Goal: Transaction & Acquisition: Purchase product/service

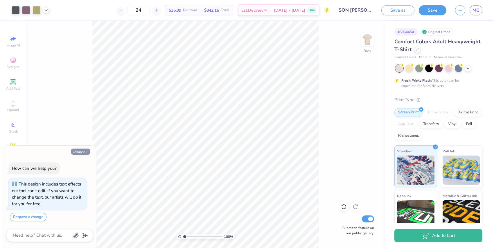
click at [85, 151] on icon "button" at bounding box center [86, 151] width 3 height 3
type textarea "x"
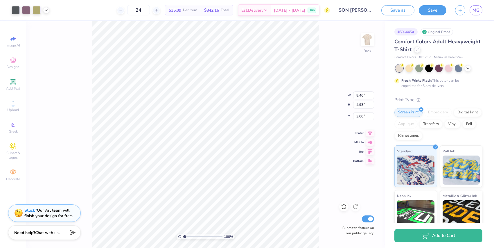
type input "8.46"
type input "4.93"
type input "9.48"
type input "5.52"
click at [368, 39] on img at bounding box center [367, 39] width 23 height 23
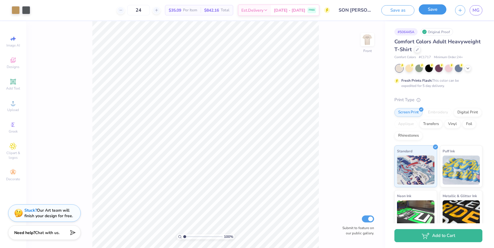
click at [422, 14] on div "Save" at bounding box center [433, 10] width 28 height 10
click at [425, 10] on button "Save" at bounding box center [433, 9] width 28 height 10
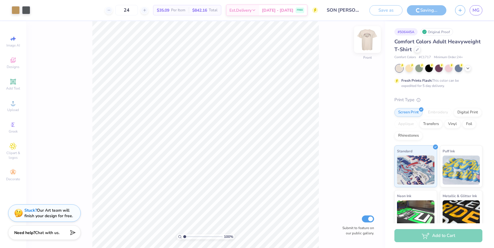
click at [368, 42] on img at bounding box center [367, 39] width 23 height 23
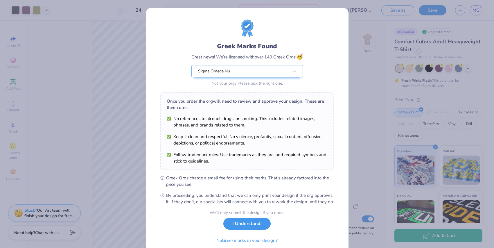
click at [244, 229] on button "I Understand!" at bounding box center [246, 223] width 47 height 12
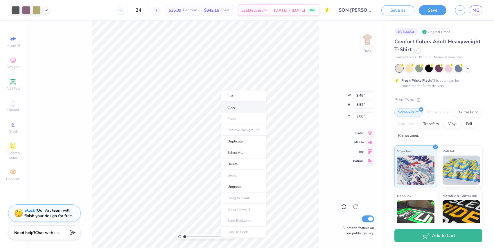
click at [232, 106] on li "Copy" at bounding box center [244, 107] width 46 height 11
click at [321, 80] on div "100 % Back W 9.48 9.48 " H 5.52 5.52 " Y 3.00 3.00 " Center Middle Top Bottom S…" at bounding box center [205, 134] width 359 height 226
click at [462, 110] on div "Digital Print" at bounding box center [467, 111] width 28 height 9
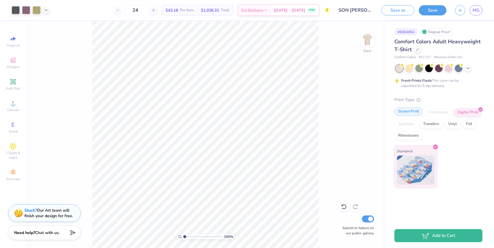
click at [420, 114] on div "Screen Print" at bounding box center [408, 111] width 28 height 9
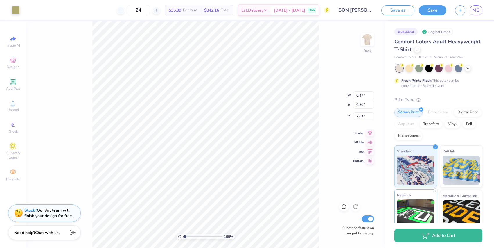
type input "0.47"
type input "0.30"
type input "7.64"
click at [14, 61] on icon at bounding box center [12, 59] width 5 height 5
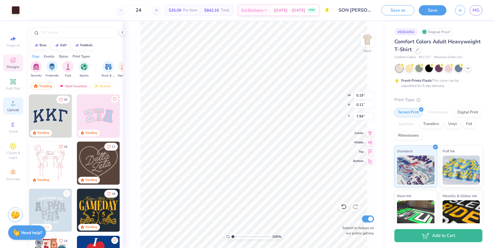
click at [20, 106] on div "Upload" at bounding box center [13, 105] width 20 height 17
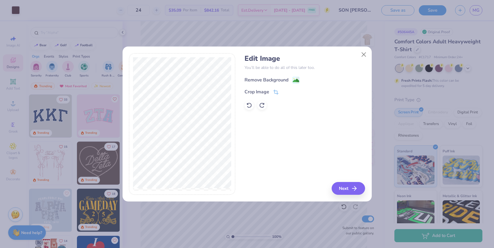
click at [282, 79] on div "Remove Background" at bounding box center [266, 79] width 44 height 7
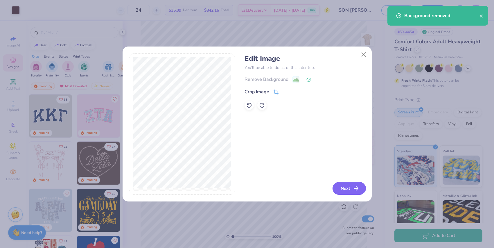
click at [353, 190] on icon "button" at bounding box center [355, 188] width 7 height 7
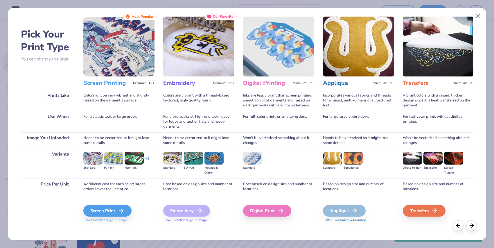
scroll to position [10, 0]
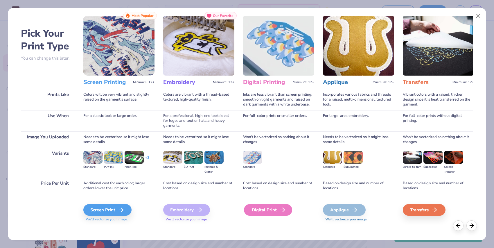
click at [260, 207] on div "Digital Print" at bounding box center [268, 210] width 48 height 12
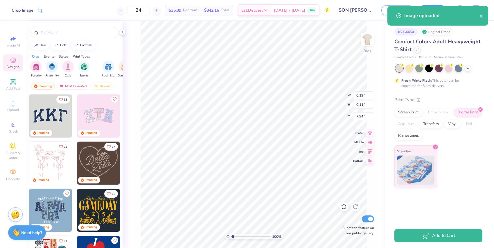
type input "14.17"
type input "5.82"
type input "9.59"
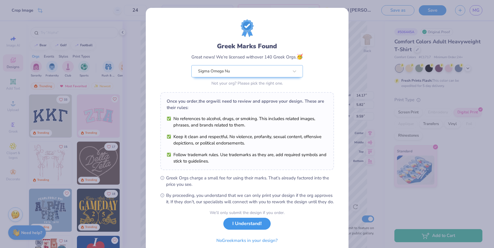
click at [255, 229] on button "I Understand!" at bounding box center [246, 223] width 47 height 12
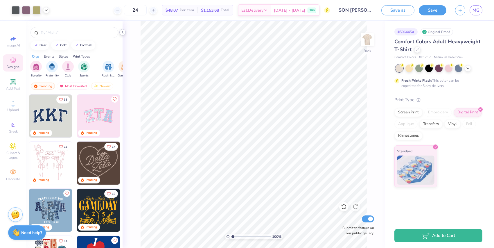
click at [123, 32] on icon at bounding box center [122, 32] width 5 height 5
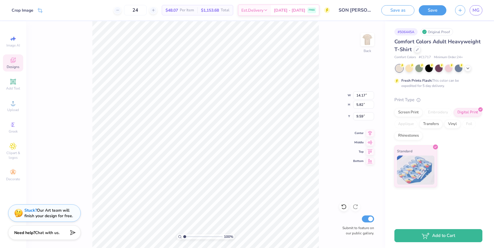
type input "12.90"
type input "0.20"
type input "0.09"
type input "7.44"
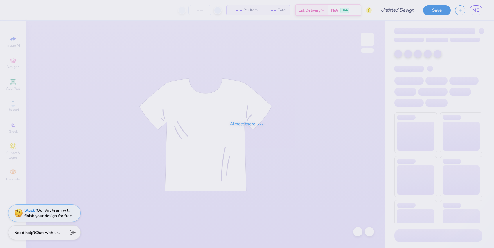
type input "SON [PERSON_NAME]"
type input "24"
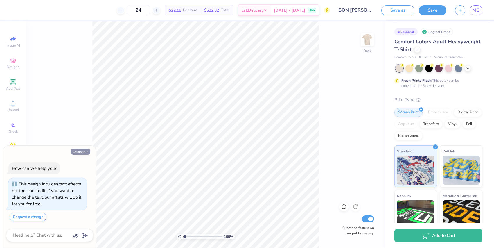
click at [80, 148] on button "Collapse" at bounding box center [80, 151] width 19 height 6
type textarea "x"
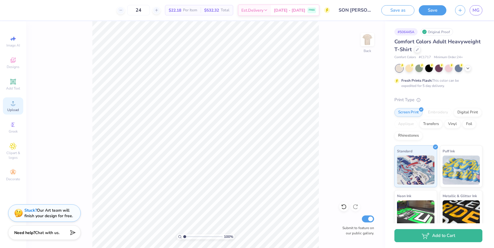
click at [12, 104] on circle at bounding box center [12, 104] width 3 height 3
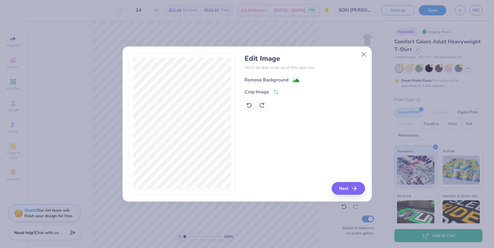
click at [278, 77] on div "Remove Background" at bounding box center [266, 79] width 44 height 7
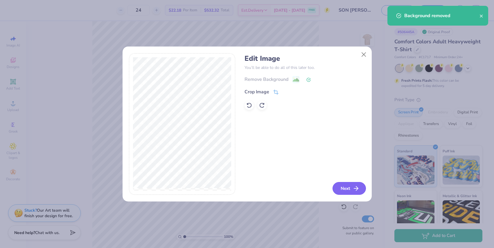
click at [356, 189] on icon "button" at bounding box center [355, 188] width 7 height 7
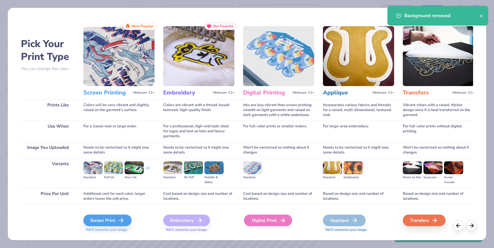
click at [258, 218] on div "Digital Print" at bounding box center [268, 220] width 48 height 12
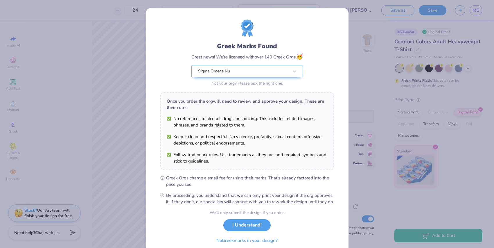
click at [240, 100] on body "24 $43.18 Per Item $1,036.32 Total Est. Delivery Aug 23 - 26 FREE Design Title …" at bounding box center [247, 124] width 494 height 248
click at [264, 231] on button "I Understand!" at bounding box center [246, 225] width 47 height 12
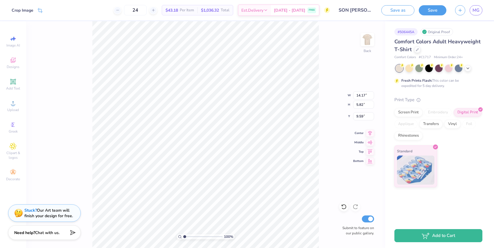
type input "2.71"
type input "11.07"
type input "4.55"
click at [369, 41] on img at bounding box center [367, 39] width 23 height 23
click at [369, 41] on img at bounding box center [367, 40] width 12 height 12
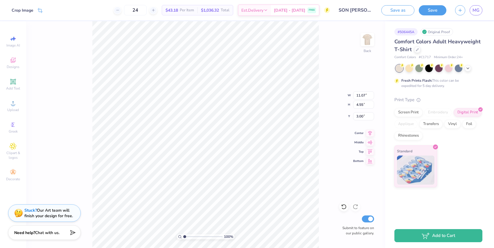
click at [406, 118] on div "Screen Print Embroidery Digital Print Applique Transfers Vinyl Foil Rhinestones" at bounding box center [438, 124] width 88 height 32
click at [406, 115] on div "Screen Print" at bounding box center [408, 111] width 28 height 9
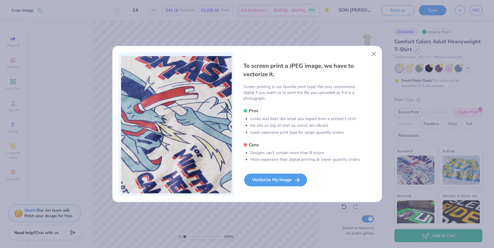
click at [290, 178] on div "Vectorize My Image" at bounding box center [275, 179] width 63 height 13
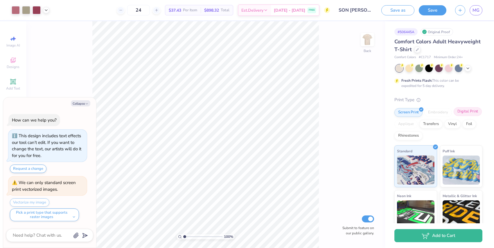
click at [465, 115] on div "Digital Print" at bounding box center [467, 111] width 28 height 9
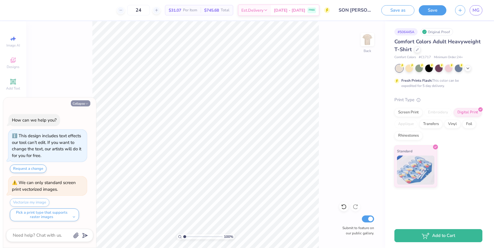
click at [77, 100] on button "Collapse" at bounding box center [80, 103] width 19 height 6
type textarea "x"
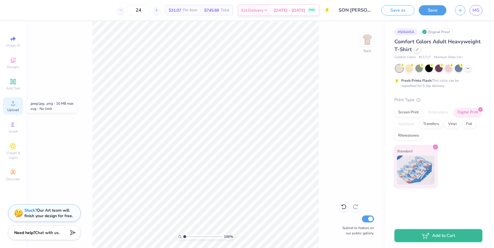
click at [12, 106] on icon at bounding box center [13, 103] width 7 height 7
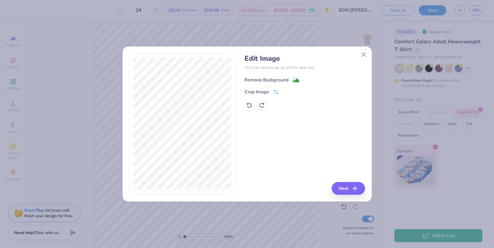
click at [283, 77] on div "Remove Background" at bounding box center [266, 79] width 44 height 7
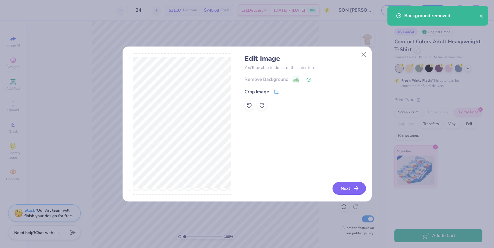
click at [350, 183] on button "Next" at bounding box center [348, 188] width 33 height 13
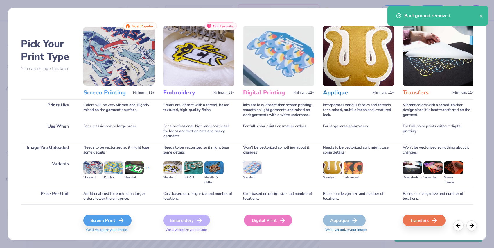
click at [260, 220] on div "Digital Print" at bounding box center [268, 220] width 48 height 12
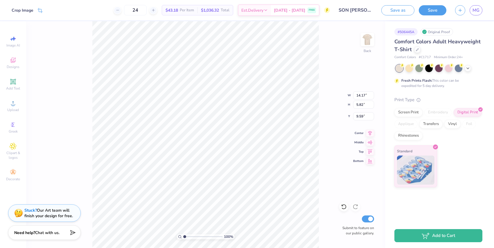
type input "3.00"
drag, startPoint x: 150, startPoint y: 10, endPoint x: 137, endPoint y: 10, distance: 12.8
click at [137, 10] on input "24" at bounding box center [135, 10] width 23 height 10
click at [138, 10] on input "35" at bounding box center [135, 10] width 23 height 10
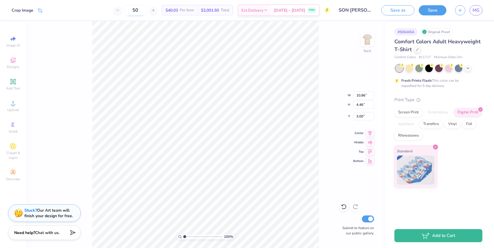
click at [142, 15] on input "50" at bounding box center [135, 10] width 23 height 10
click at [142, 13] on input "50" at bounding box center [135, 10] width 23 height 10
click at [141, 9] on input "50" at bounding box center [135, 10] width 23 height 10
click at [126, 10] on div "12" at bounding box center [139, 10] width 44 height 10
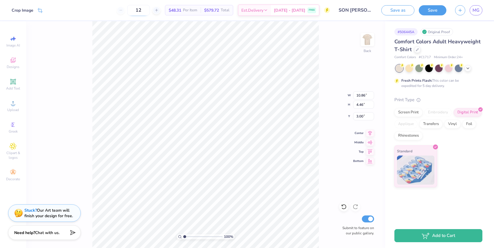
drag, startPoint x: 141, startPoint y: 11, endPoint x: 151, endPoint y: 11, distance: 10.2
click at [150, 11] on input "12" at bounding box center [138, 10] width 23 height 10
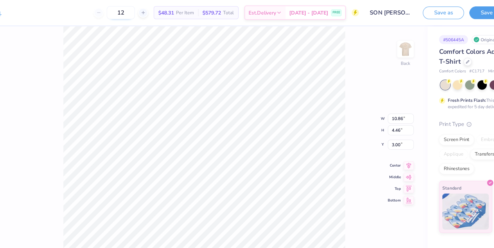
click at [145, 10] on input "12" at bounding box center [138, 10] width 23 height 10
type input "7"
type input "1"
type input "2"
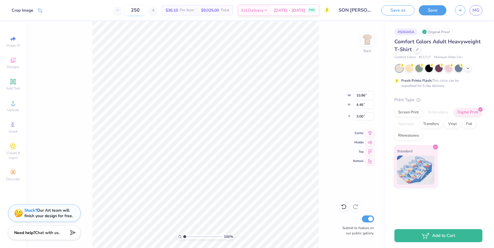
drag, startPoint x: 149, startPoint y: 9, endPoint x: 137, endPoint y: 9, distance: 11.9
click at [137, 9] on input "250" at bounding box center [135, 10] width 23 height 10
type input "12"
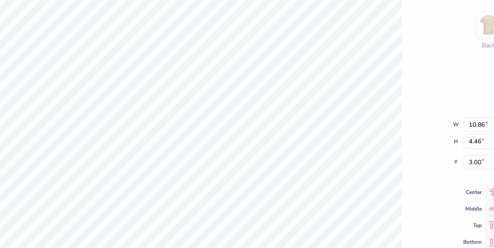
type input "10.47"
type input "4.30"
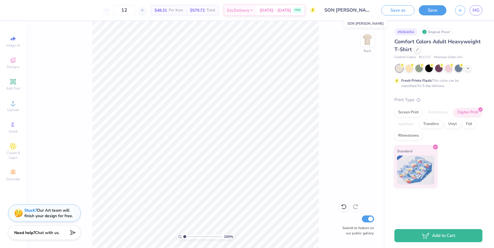
click at [351, 10] on input "SON [PERSON_NAME]" at bounding box center [348, 10] width 57 height 12
click at [344, 9] on input "SON [PERSON_NAME]" at bounding box center [348, 10] width 57 height 12
click at [368, 39] on img at bounding box center [367, 39] width 23 height 23
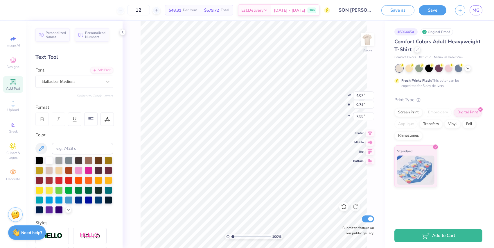
type input "2.46"
type input "0.63"
type input "6.41"
type input "2.57"
type input "0.62"
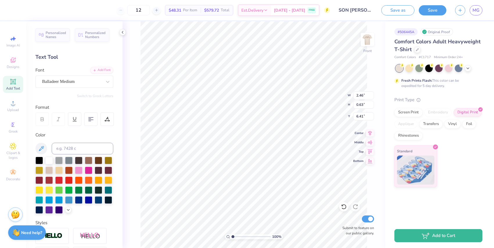
type input "12.77"
click at [371, 47] on div at bounding box center [367, 39] width 27 height 27
click at [370, 47] on img at bounding box center [367, 39] width 23 height 23
click at [43, 150] on icon at bounding box center [41, 148] width 7 height 7
click at [39, 147] on icon at bounding box center [41, 148] width 7 height 7
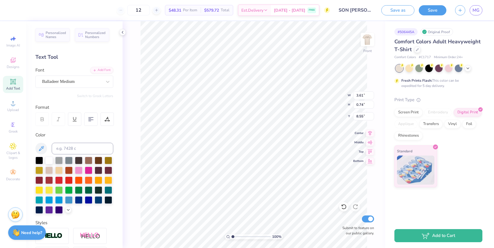
type input "8.97"
type input "12.00"
type input "3.00"
type input "2.46"
type input "0.63"
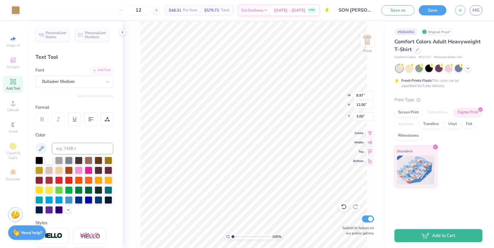
type input "6.41"
click at [79, 145] on input at bounding box center [83, 149] width 62 height 12
paste input "#525d4c"
type input "#"
paste input "#525d4c"
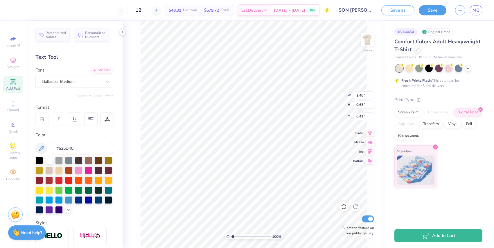
type input "#525D4C"
type input "2.46"
type input "0.63"
type input "6.41"
click at [97, 189] on div at bounding box center [99, 189] width 8 height 8
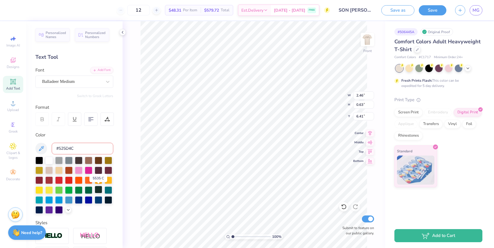
type input "2.57"
type input "0.60"
type input "6.49"
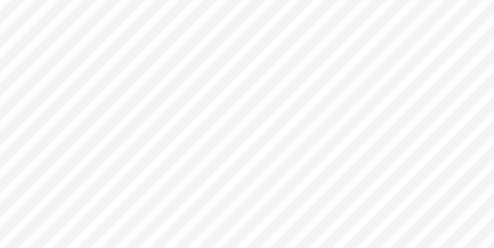
type input "8.97"
type input "12.00"
type input "3.00"
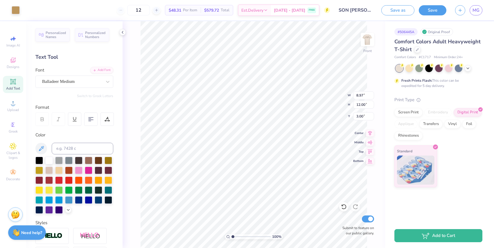
type input "2.57"
type input "0.60"
type input "6.49"
click at [76, 144] on input at bounding box center [83, 149] width 62 height 12
paste input "525d4c"
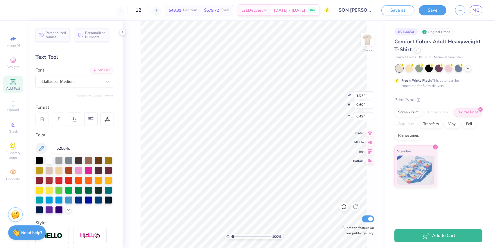
type input "525d4c"
click at [343, 206] on icon at bounding box center [344, 206] width 6 height 6
type input "2.46"
type input "0.63"
type input "6.41"
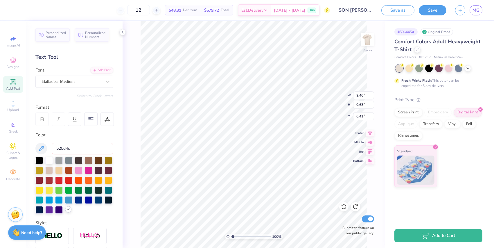
click at [69, 209] on icon at bounding box center [68, 209] width 5 height 5
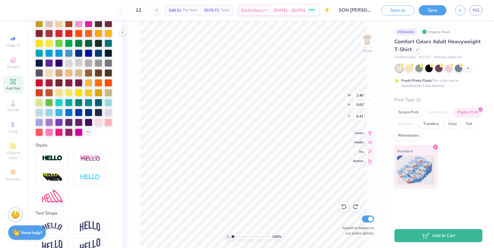
scroll to position [146, 0]
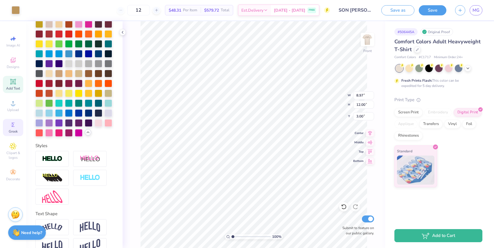
click at [9, 125] on div "Greek" at bounding box center [13, 127] width 20 height 17
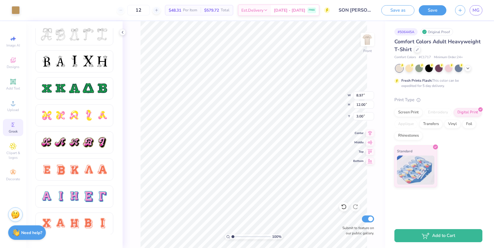
scroll to position [252, 0]
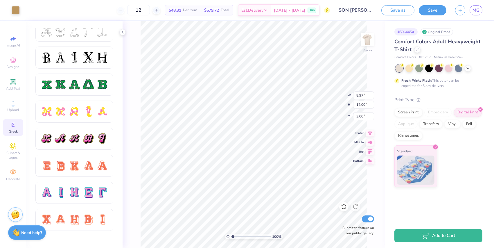
type input "2.57"
type input "0.62"
type input "12.77"
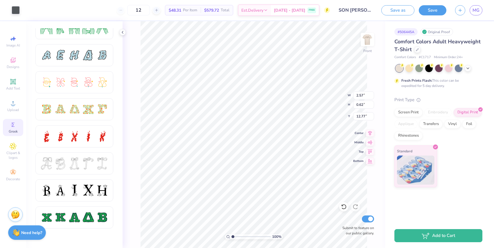
scroll to position [0, 0]
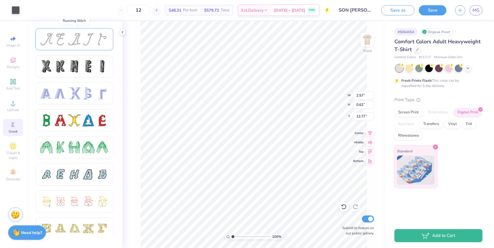
click at [103, 35] on div at bounding box center [102, 39] width 12 height 12
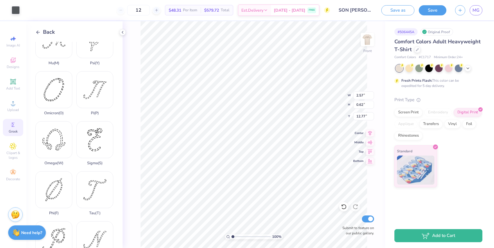
scroll to position [318, 0]
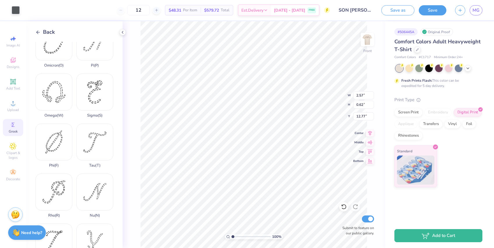
click at [38, 31] on icon at bounding box center [37, 32] width 5 height 5
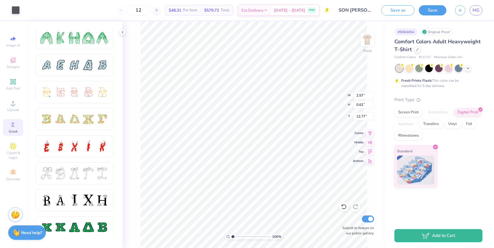
scroll to position [112, 0]
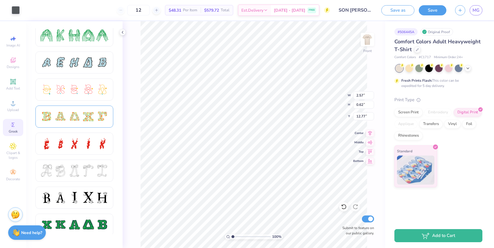
click at [76, 121] on div at bounding box center [74, 116] width 12 height 12
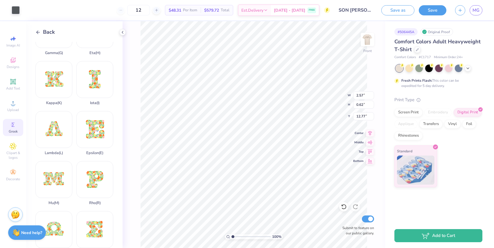
scroll to position [125, 0]
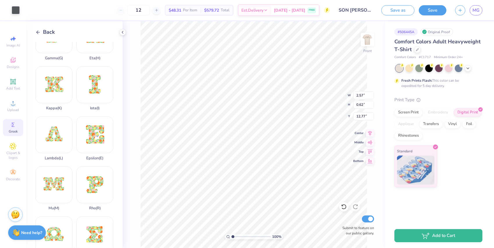
click at [41, 33] on div "Back" at bounding box center [44, 32] width 19 height 8
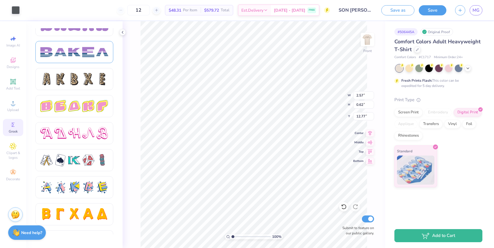
scroll to position [955, 0]
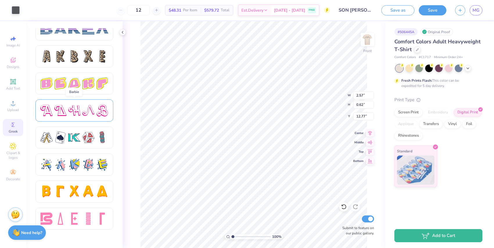
click at [93, 118] on div at bounding box center [74, 110] width 78 height 22
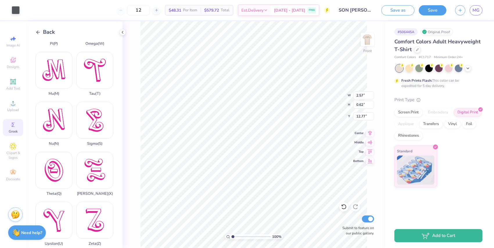
scroll to position [395, 0]
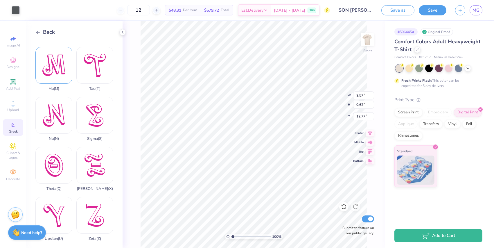
click at [54, 70] on div "Mu ( M )" at bounding box center [53, 69] width 37 height 44
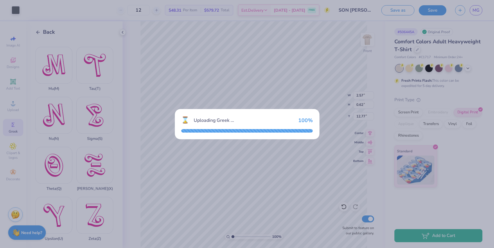
type input "9.19"
type input "8.55"
type input "9.47"
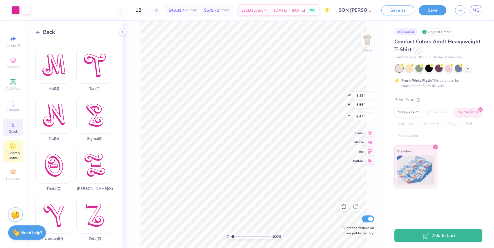
click at [12, 152] on span "Clipart & logos" at bounding box center [13, 154] width 20 height 9
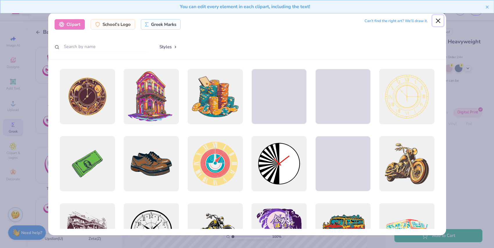
click at [440, 23] on button "Close" at bounding box center [437, 20] width 11 height 11
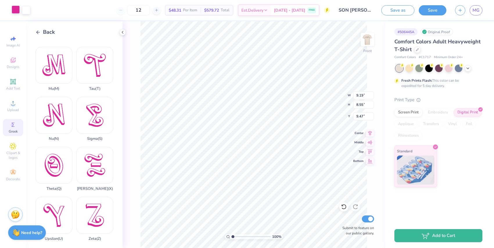
click at [17, 13] on div at bounding box center [16, 10] width 8 height 8
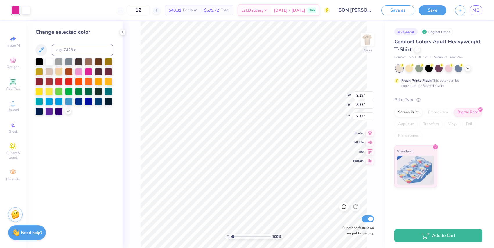
click at [63, 69] on div at bounding box center [59, 71] width 8 height 8
click at [87, 91] on div at bounding box center [89, 91] width 8 height 8
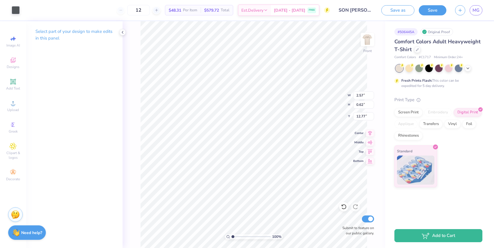
type input "3.61"
type input "0.74"
type input "8.55"
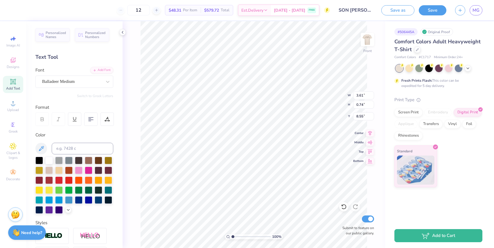
type input "2.46"
type input "0.63"
type input "6.41"
type input "1.33"
type textarea "x"
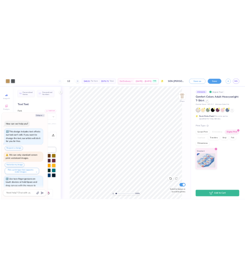
scroll to position [11, 0]
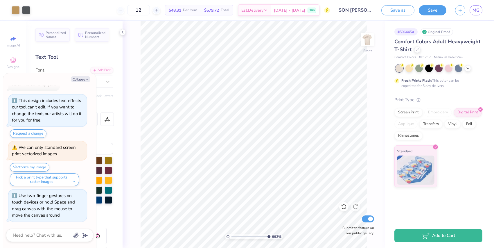
drag, startPoint x: 234, startPoint y: 234, endPoint x: 267, endPoint y: 233, distance: 33.4
click at [267, 234] on input "range" at bounding box center [250, 236] width 39 height 5
drag, startPoint x: 260, startPoint y: 238, endPoint x: 243, endPoint y: 236, distance: 16.9
type input "3.57"
click at [243, 236] on input "range" at bounding box center [250, 236] width 39 height 5
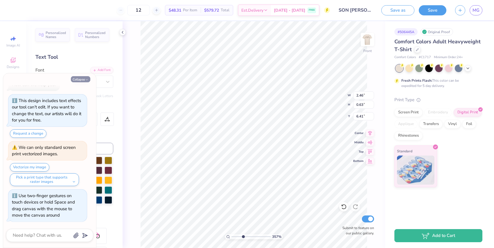
click at [85, 78] on icon "button" at bounding box center [86, 79] width 3 height 3
type textarea "x"
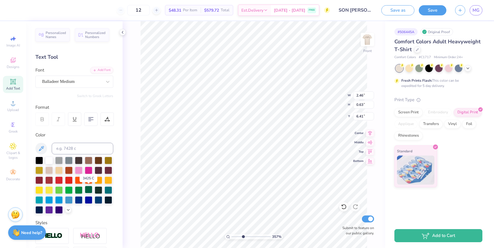
click at [88, 190] on div at bounding box center [89, 189] width 8 height 8
type input "2.57"
type input "0.60"
type input "6.49"
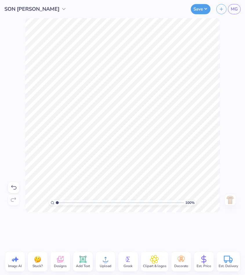
click at [15, 50] on div "100 % Need help? Chat with us. Front" at bounding box center [122, 115] width 245 height 194
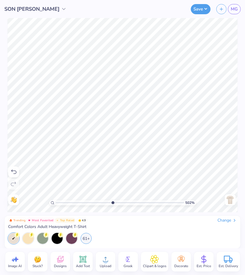
drag, startPoint x: 58, startPoint y: 203, endPoint x: 112, endPoint y: 200, distance: 54.4
click at [112, 200] on input "range" at bounding box center [120, 202] width 128 height 5
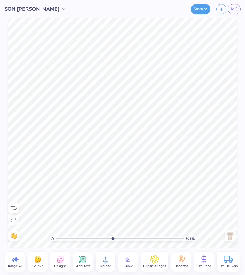
type input "1"
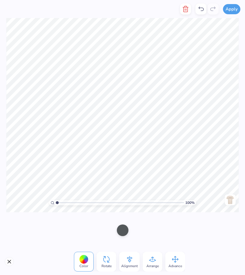
click at [81, 247] on span "Color" at bounding box center [84, 266] width 9 height 5
click at [81, 247] on div "Color" at bounding box center [84, 262] width 20 height 20
click at [81, 247] on div at bounding box center [84, 259] width 9 height 9
click at [121, 232] on div at bounding box center [123, 230] width 12 height 12
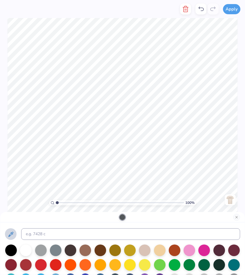
click at [10, 235] on icon at bounding box center [10, 234] width 7 height 7
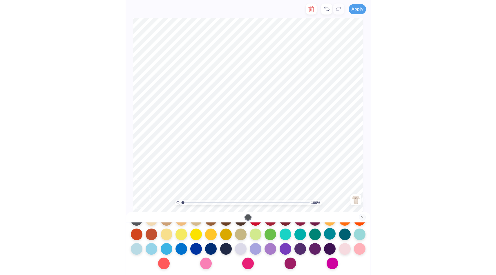
scroll to position [0, 0]
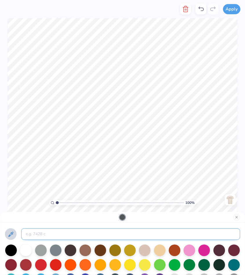
click at [87, 230] on input at bounding box center [130, 234] width 219 height 12
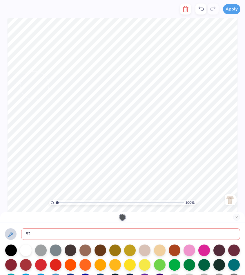
type input "5"
click at [220, 247] on div at bounding box center [220, 264] width 12 height 12
click at [231, 200] on img at bounding box center [230, 199] width 9 height 9
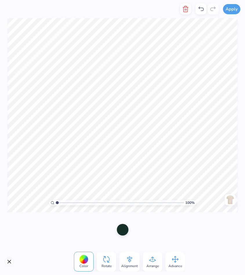
click at [124, 234] on div at bounding box center [123, 230] width 12 height 12
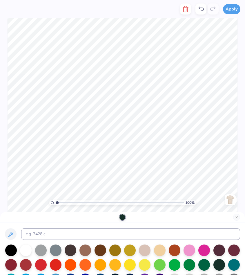
click at [122, 217] on div at bounding box center [123, 217] width 6 height 6
click at [11, 237] on icon at bounding box center [10, 234] width 7 height 7
click at [14, 231] on icon at bounding box center [10, 234] width 7 height 7
click at [12, 232] on icon at bounding box center [10, 234] width 7 height 7
drag, startPoint x: 57, startPoint y: 203, endPoint x: 121, endPoint y: 195, distance: 64.5
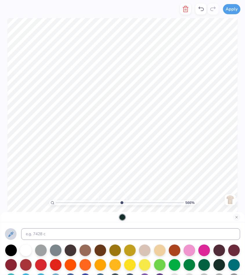
click at [121, 200] on input "range" at bounding box center [120, 202] width 128 height 5
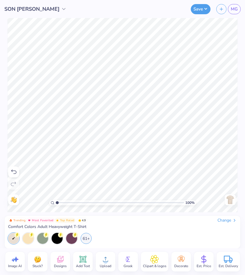
drag, startPoint x: 121, startPoint y: 203, endPoint x: 53, endPoint y: 199, distance: 67.7
type input "1"
click at [56, 200] on input "range" at bounding box center [120, 202] width 128 height 5
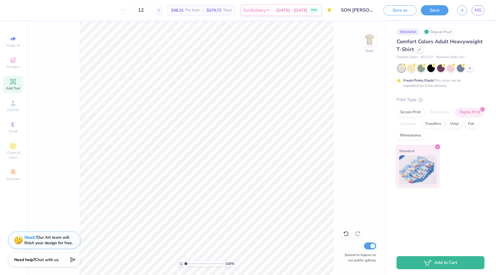
click at [15, 82] on icon at bounding box center [13, 82] width 6 height 6
click at [371, 39] on img at bounding box center [369, 39] width 23 height 23
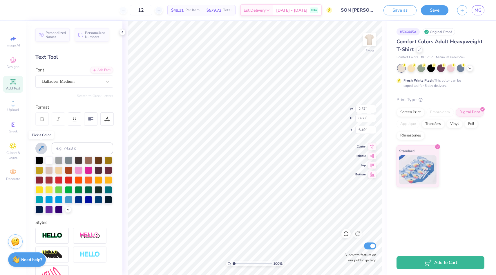
click at [39, 149] on icon at bounding box center [41, 148] width 7 height 7
click at [372, 39] on img at bounding box center [369, 39] width 23 height 23
click at [372, 38] on img at bounding box center [369, 39] width 23 height 23
click at [374, 42] on img at bounding box center [369, 39] width 23 height 23
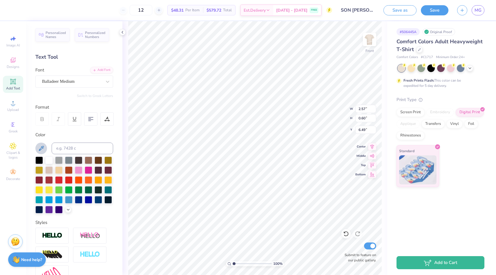
type input "2.50"
type input "0.63"
type input "6.48"
click at [376, 34] on img at bounding box center [369, 39] width 23 height 23
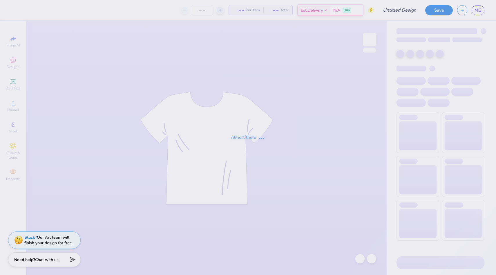
type input "SON [PERSON_NAME]"
type input "24"
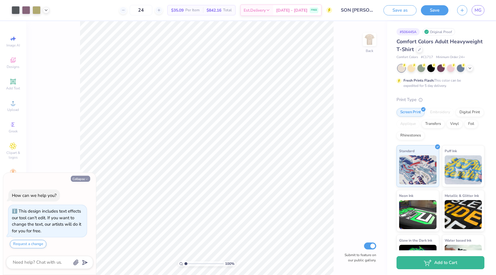
click at [79, 177] on button "Collapse" at bounding box center [80, 179] width 19 height 6
type textarea "x"
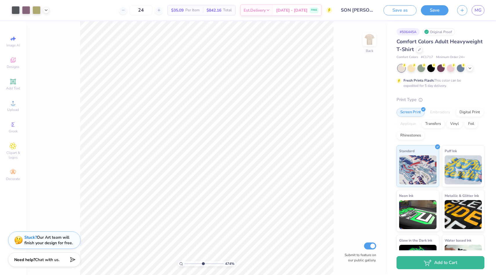
drag, startPoint x: 186, startPoint y: 263, endPoint x: 201, endPoint y: 264, distance: 14.8
click at [202, 264] on input "range" at bounding box center [204, 263] width 39 height 5
click at [220, 264] on div "525 %" at bounding box center [207, 148] width 254 height 254
drag, startPoint x: 207, startPoint y: 263, endPoint x: 186, endPoint y: 260, distance: 21.0
type input "1.02"
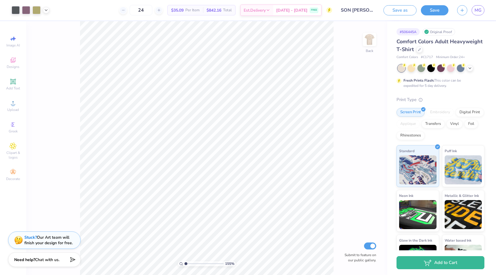
click at [186, 261] on input "range" at bounding box center [204, 263] width 39 height 5
click at [15, 107] on div "Upload" at bounding box center [13, 105] width 20 height 17
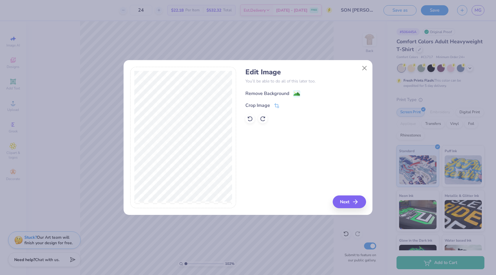
click at [262, 93] on div "Remove Background" at bounding box center [268, 93] width 44 height 7
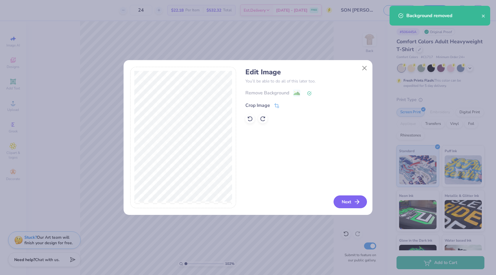
click at [347, 198] on button "Next" at bounding box center [350, 201] width 33 height 13
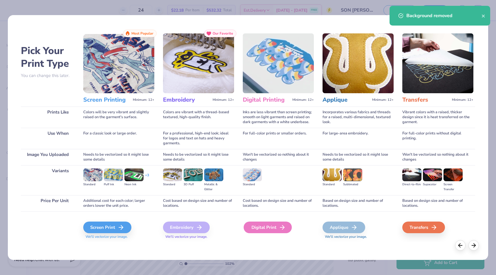
click at [272, 230] on div "Digital Print" at bounding box center [268, 227] width 48 height 12
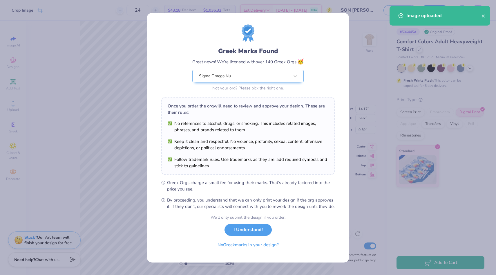
click at [240, 125] on body "Crop Image 24 $43.18 Per Item $1,036.32 Total Est. Delivery Aug 23 - 26 FREE De…" at bounding box center [248, 137] width 496 height 275
click at [257, 233] on button "I Understand!" at bounding box center [248, 228] width 47 height 12
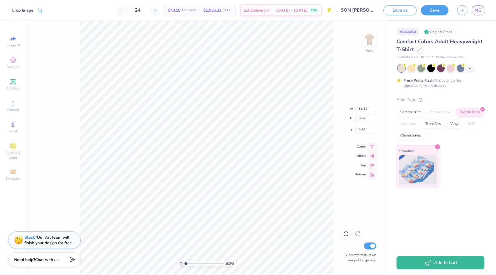
type input "3.00"
type input "11.69"
type input "4.80"
click at [370, 33] on img at bounding box center [369, 39] width 23 height 23
click at [370, 39] on img at bounding box center [369, 39] width 23 height 23
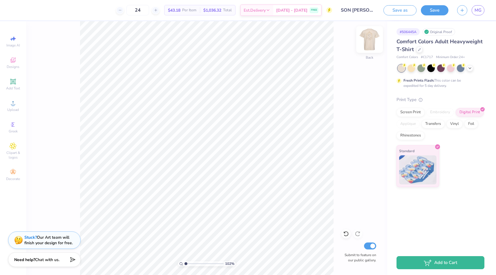
click at [368, 35] on img at bounding box center [369, 39] width 23 height 23
click at [13, 110] on span "Upload" at bounding box center [13, 109] width 12 height 5
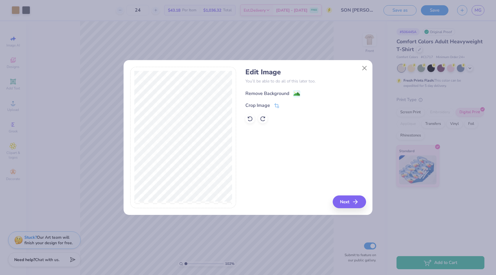
click at [280, 96] on div "Remove Background" at bounding box center [268, 93] width 44 height 7
click at [280, 94] on div "Remove Background Crop Image" at bounding box center [306, 106] width 120 height 34
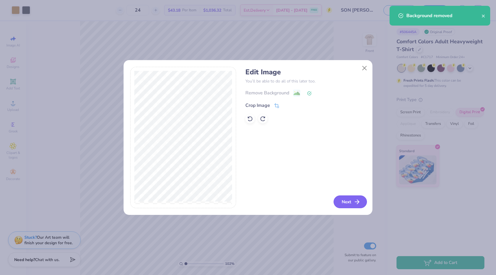
click at [355, 198] on icon "button" at bounding box center [357, 201] width 7 height 7
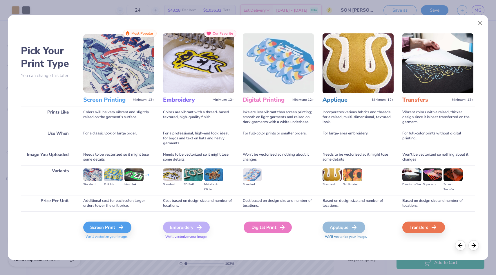
click at [269, 224] on div "Digital Print" at bounding box center [268, 227] width 48 height 12
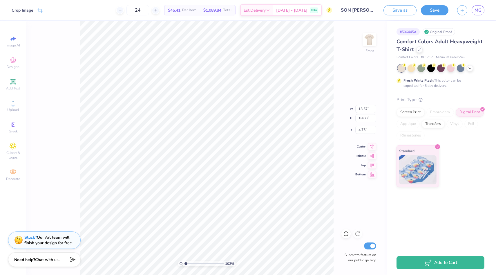
type input "3.77"
drag, startPoint x: 190, startPoint y: 264, endPoint x: 171, endPoint y: 267, distance: 18.9
type input "1"
click at [185, 266] on input "range" at bounding box center [204, 263] width 39 height 5
type input "4.87"
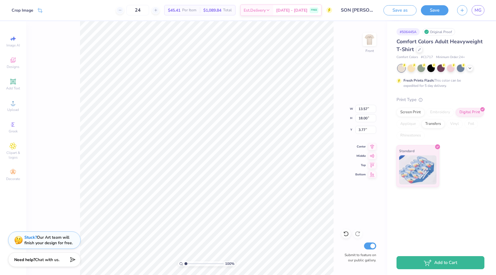
type input "6.46"
type input "15.91"
type input "2.46"
type input "0.63"
type input "6.41"
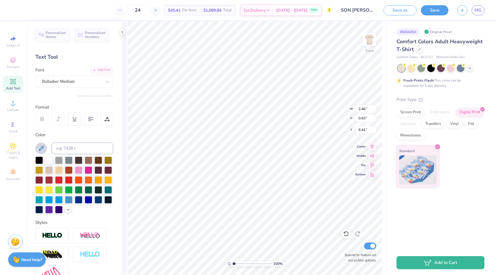
click at [40, 145] on icon at bounding box center [41, 148] width 7 height 7
drag, startPoint x: 234, startPoint y: 263, endPoint x: 269, endPoint y: 260, distance: 34.7
type input "9.91"
click at [269, 261] on input "range" at bounding box center [252, 263] width 39 height 5
type input "2.57"
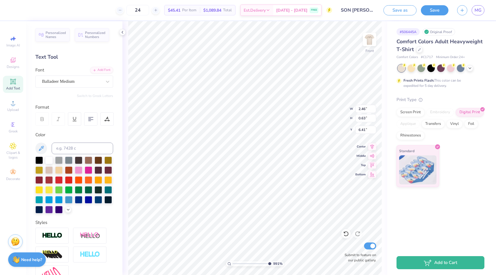
type input "0.60"
type input "6.48"
drag, startPoint x: 269, startPoint y: 264, endPoint x: 241, endPoint y: 264, distance: 28.2
click at [241, 264] on input "range" at bounding box center [252, 263] width 39 height 5
drag, startPoint x: 244, startPoint y: 263, endPoint x: 268, endPoint y: 262, distance: 23.8
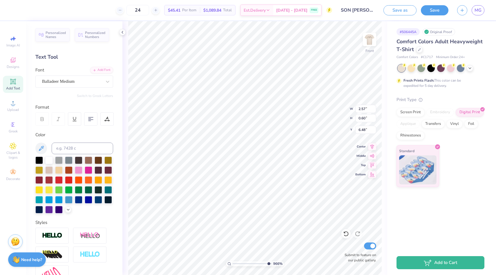
click at [268, 262] on input "range" at bounding box center [252, 263] width 39 height 5
click at [46, 148] on button at bounding box center [41, 149] width 12 height 12
click at [42, 148] on icon at bounding box center [41, 148] width 7 height 7
click at [42, 147] on icon at bounding box center [41, 148] width 5 height 5
click at [45, 149] on button at bounding box center [41, 149] width 12 height 12
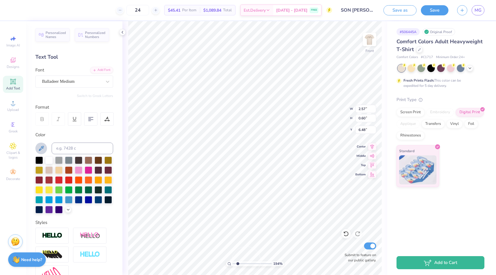
drag, startPoint x: 246, startPoint y: 263, endPoint x: 238, endPoint y: 260, distance: 9.1
type input "1.94"
click at [238, 261] on input "range" at bounding box center [252, 263] width 39 height 5
click at [372, 42] on img at bounding box center [369, 39] width 23 height 23
click at [41, 147] on icon at bounding box center [41, 148] width 7 height 7
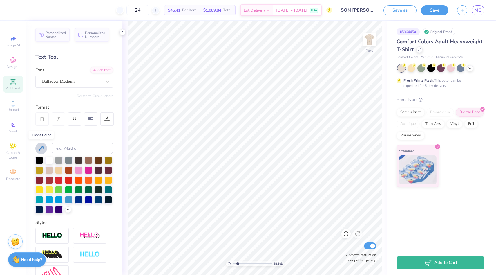
click at [41, 149] on icon at bounding box center [41, 148] width 5 height 5
click at [374, 41] on img at bounding box center [369, 39] width 23 height 23
click at [87, 191] on div at bounding box center [89, 189] width 8 height 8
click at [96, 186] on div at bounding box center [99, 189] width 8 height 8
click at [68, 210] on icon at bounding box center [68, 209] width 5 height 5
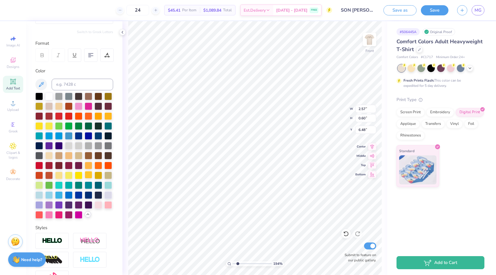
scroll to position [72, 0]
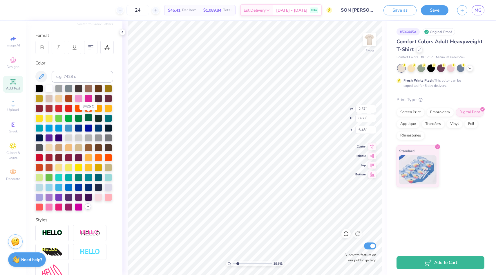
click at [90, 120] on div at bounding box center [89, 118] width 8 height 8
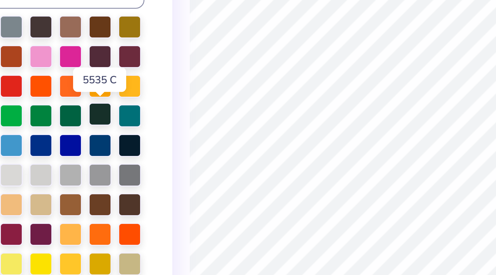
click at [98, 120] on div at bounding box center [99, 118] width 8 height 8
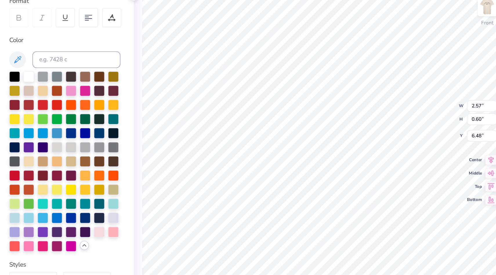
type input "4.07"
type input "0.74"
type input "7.54"
click at [96, 117] on div at bounding box center [99, 118] width 8 height 8
type input "4.05"
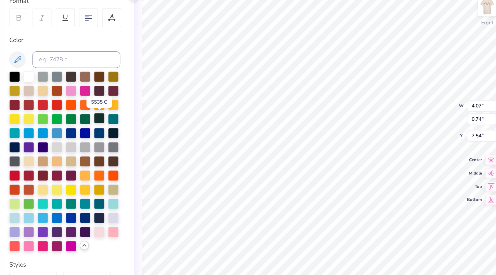
type input "0.73"
type input "7.48"
type input "3.61"
type input "0.74"
type input "8.55"
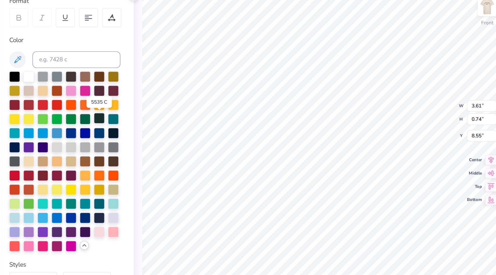
click at [99, 118] on div at bounding box center [99, 118] width 8 height 8
type input "3.70"
type input "0.72"
type input "8.50"
type input "1.85"
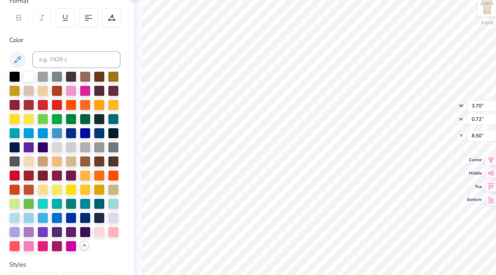
type input "0.64"
type input "9.68"
click at [96, 118] on div at bounding box center [99, 118] width 8 height 8
type input "1.84"
type input "0.62"
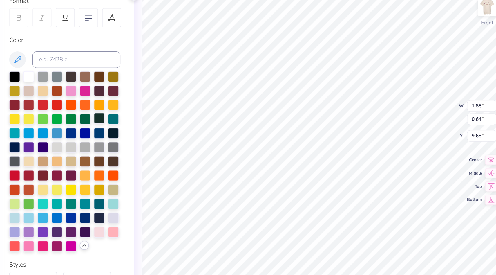
type input "9.58"
click at [89, 118] on div at bounding box center [89, 118] width 8 height 8
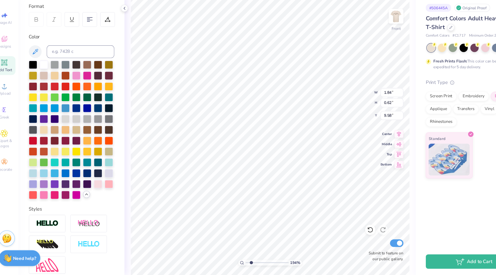
scroll to position [68, 0]
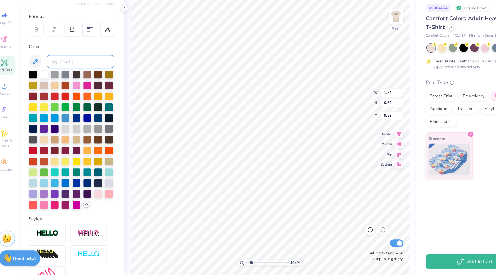
click at [80, 80] on input at bounding box center [83, 81] width 62 height 12
paste input "6d765b"
type input "6"
type input "4.87"
type input "6.46"
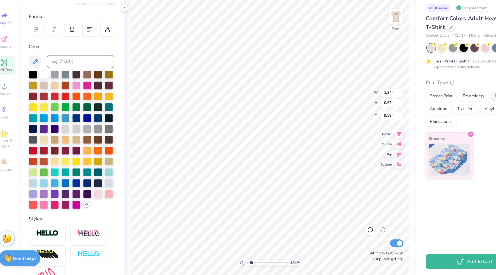
type input "15.91"
click at [418, 113] on div "Screen Print" at bounding box center [411, 111] width 28 height 9
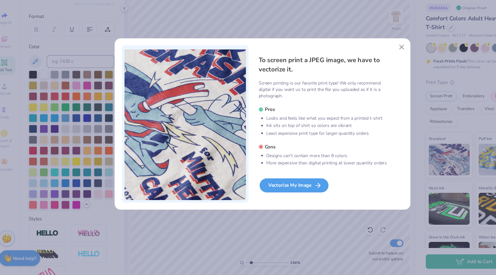
click at [282, 191] on div "Vectorize My Image" at bounding box center [277, 193] width 63 height 13
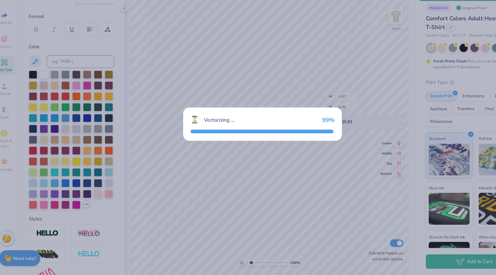
type textarea "x"
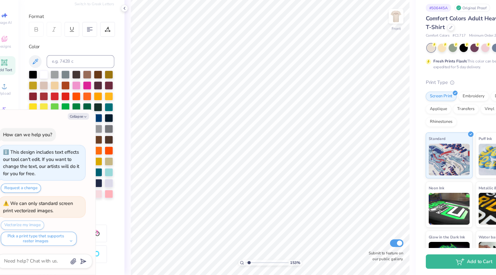
drag, startPoint x: 248, startPoint y: 265, endPoint x: 236, endPoint y: 254, distance: 16.9
type input "1.43"
click at [236, 261] on input "range" at bounding box center [252, 263] width 39 height 5
click at [347, 233] on icon at bounding box center [346, 234] width 6 height 6
type textarea "x"
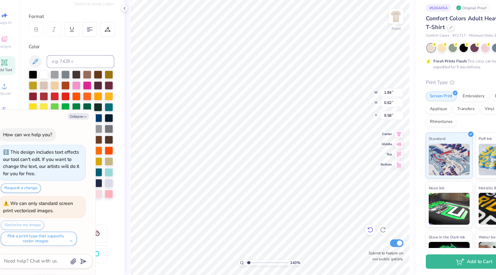
type input "9.63"
click at [97, 120] on div at bounding box center [99, 122] width 8 height 8
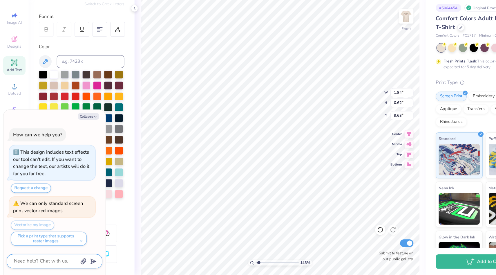
click at [40, 262] on textarea at bounding box center [41, 262] width 59 height 8
click at [86, 129] on icon "button" at bounding box center [86, 130] width 3 height 3
type textarea "x"
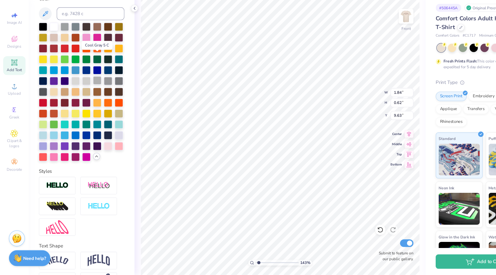
scroll to position [132, 0]
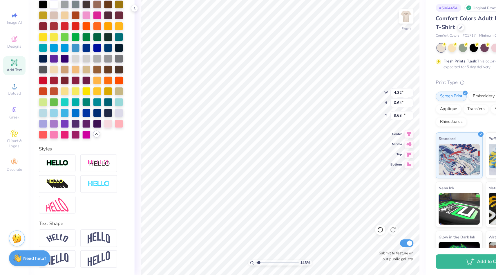
type input "4.32"
type input "0.64"
type input "10.96"
click at [100, 61] on div at bounding box center [99, 58] width 8 height 8
type input "4.42"
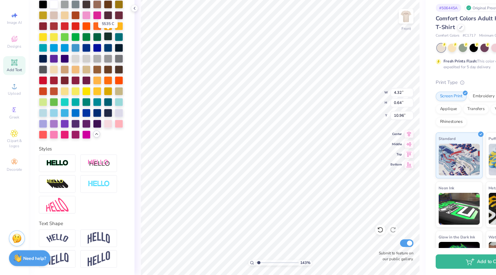
type input "0.61"
type input "11.02"
type input "2.57"
type input "0.62"
type input "12.71"
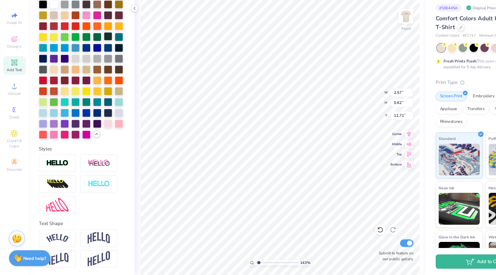
click at [100, 59] on div at bounding box center [99, 58] width 8 height 8
click at [97, 56] on div at bounding box center [99, 58] width 8 height 8
click at [99, 54] on div at bounding box center [99, 58] width 8 height 8
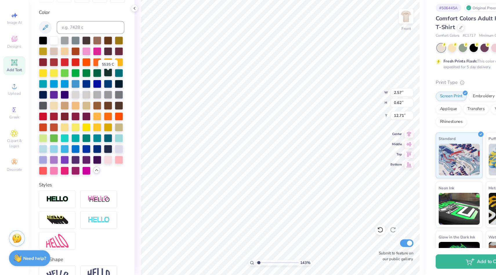
scroll to position [45, 0]
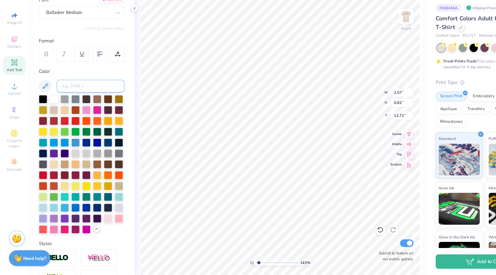
click at [63, 105] on input at bounding box center [83, 103] width 62 height 12
paste input "15-0318 TPX"
drag, startPoint x: 95, startPoint y: 101, endPoint x: 44, endPoint y: 102, distance: 51.4
click at [44, 102] on div "15-0318 TPX" at bounding box center [74, 103] width 78 height 12
type input "445"
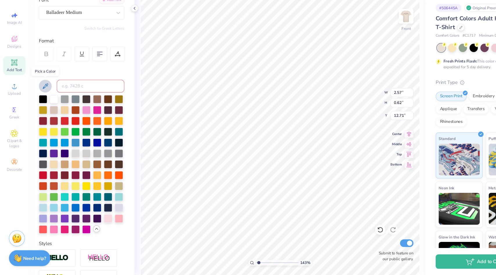
type input "f"
type input "445"
click at [97, 145] on div at bounding box center [99, 144] width 8 height 8
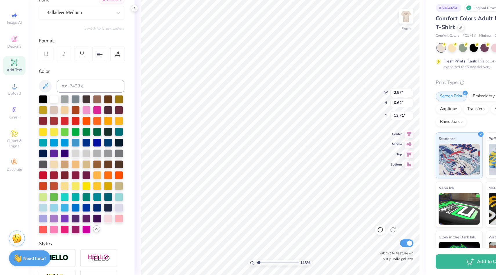
type input "3.70"
type input "0.72"
type input "8.50"
click at [97, 146] on div at bounding box center [99, 144] width 8 height 8
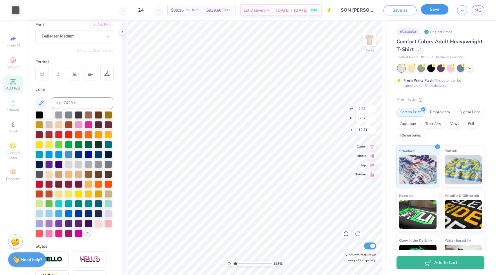
click at [429, 8] on button "Save" at bounding box center [435, 9] width 28 height 10
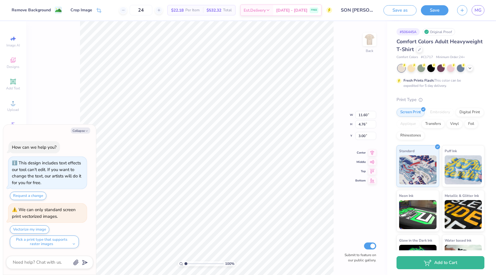
type textarea "x"
type input "11.15"
type input "4.58"
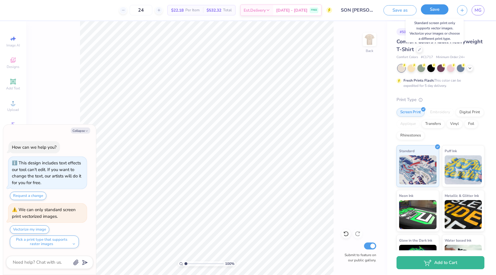
click at [426, 9] on button "Save" at bounding box center [435, 9] width 28 height 10
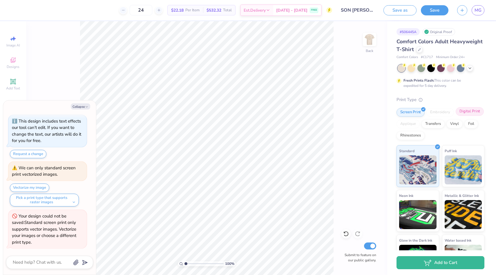
click at [472, 114] on div "Digital Print" at bounding box center [470, 111] width 28 height 9
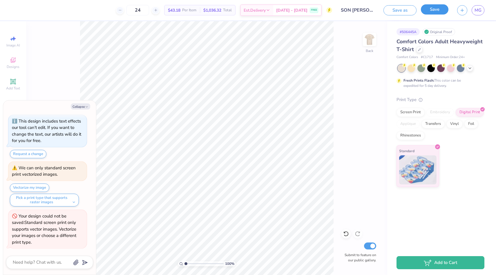
click at [431, 12] on button "Save" at bounding box center [435, 9] width 28 height 10
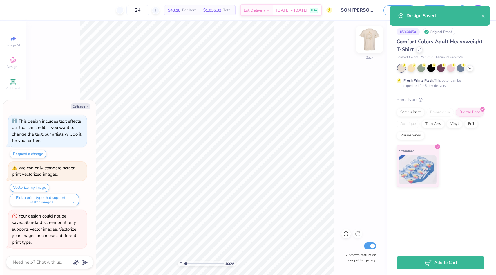
click at [372, 43] on img at bounding box center [369, 39] width 23 height 23
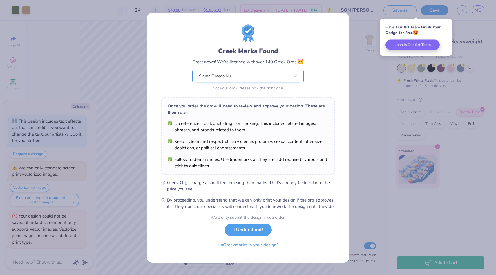
drag, startPoint x: 248, startPoint y: 229, endPoint x: 261, endPoint y: 76, distance: 154.1
click at [261, 76] on form "Greek Marks Found Great news! We’re licensed with over 140 Greek Orgs. 🥳 Sigma …" at bounding box center [248, 137] width 174 height 226
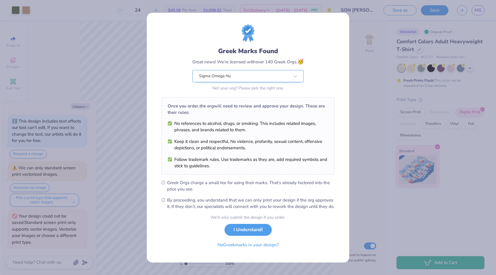
click at [261, 76] on div at bounding box center [244, 76] width 91 height 8
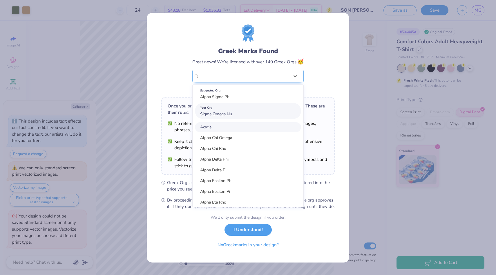
click at [287, 111] on div "Your Org Sigma Omega Nu" at bounding box center [248, 111] width 106 height 16
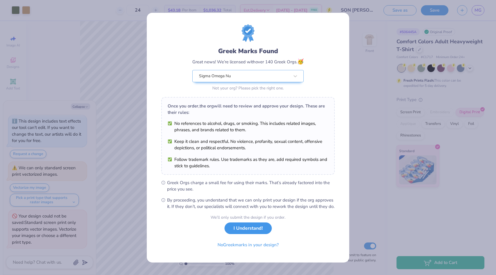
click at [255, 229] on button "I Understand!" at bounding box center [248, 228] width 47 height 12
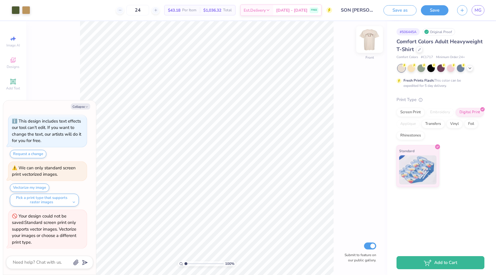
click at [368, 43] on img at bounding box center [369, 39] width 23 height 23
click at [429, 10] on button "Save" at bounding box center [435, 9] width 28 height 10
click at [471, 68] on icon at bounding box center [470, 67] width 5 height 5
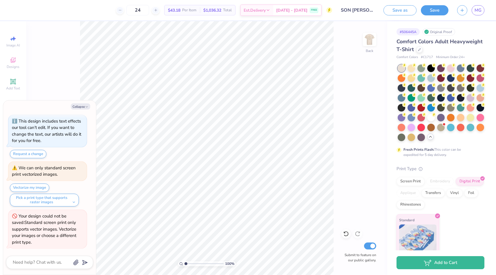
scroll to position [6, 0]
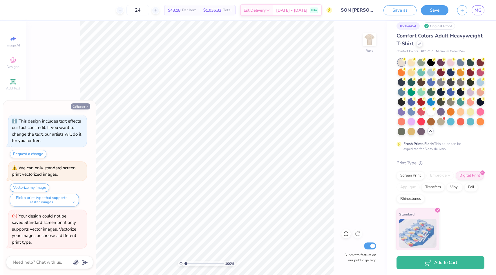
click at [88, 105] on icon "button" at bounding box center [86, 106] width 3 height 3
type textarea "x"
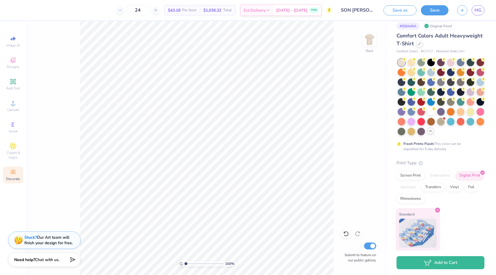
click at [13, 174] on icon at bounding box center [13, 172] width 7 height 7
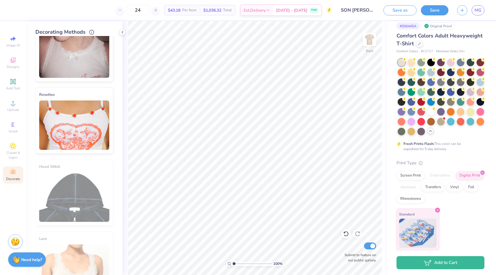
scroll to position [270, 0]
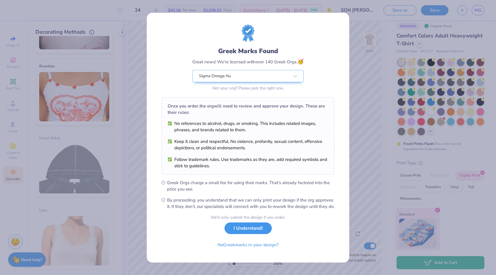
click at [253, 232] on button "I Understand!" at bounding box center [248, 228] width 47 height 12
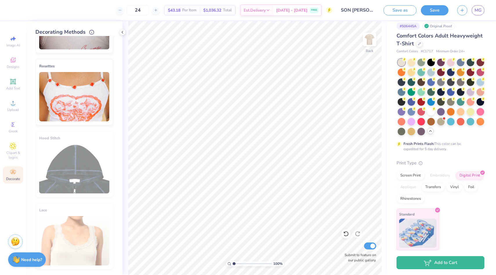
click at [96, 219] on div "Lace" at bounding box center [74, 236] width 78 height 66
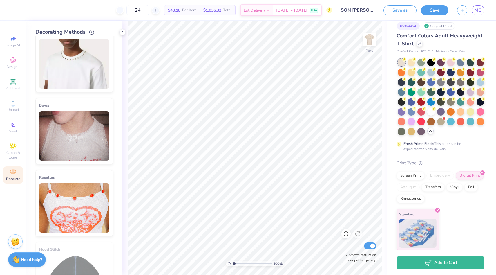
scroll to position [52, 0]
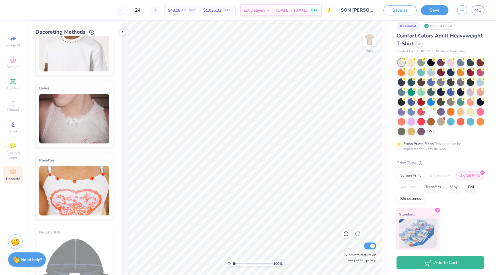
click at [78, 136] on img at bounding box center [74, 118] width 70 height 49
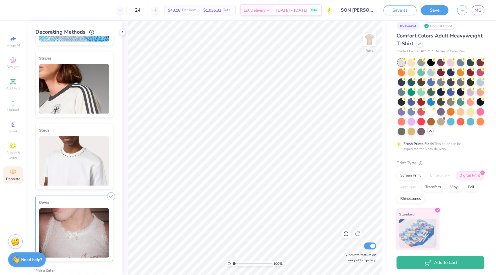
scroll to position [0, 0]
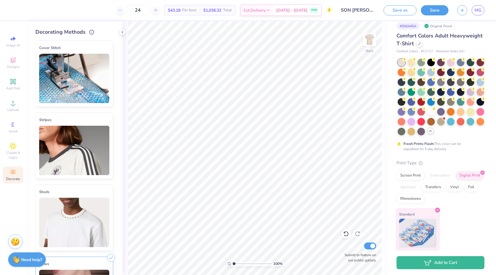
click at [98, 87] on img at bounding box center [74, 78] width 70 height 49
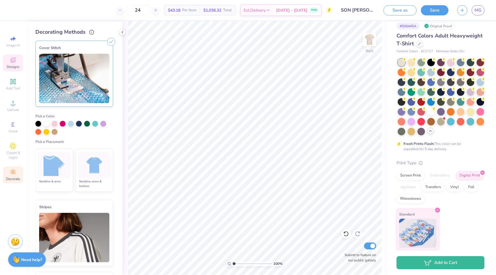
click at [18, 65] on span "Designs" at bounding box center [13, 66] width 13 height 5
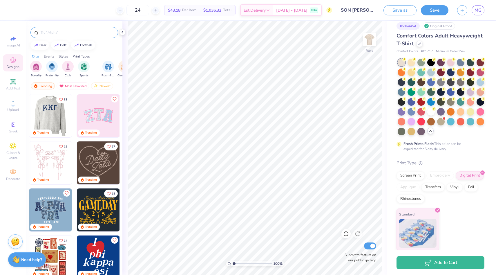
click at [60, 32] on input "text" at bounding box center [77, 33] width 74 height 6
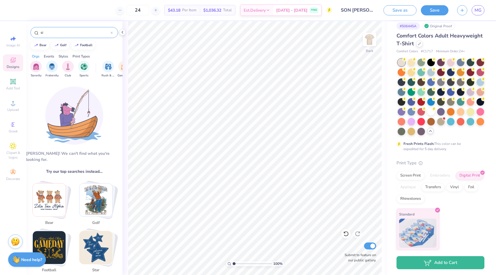
type input "s"
